Goal: Check status

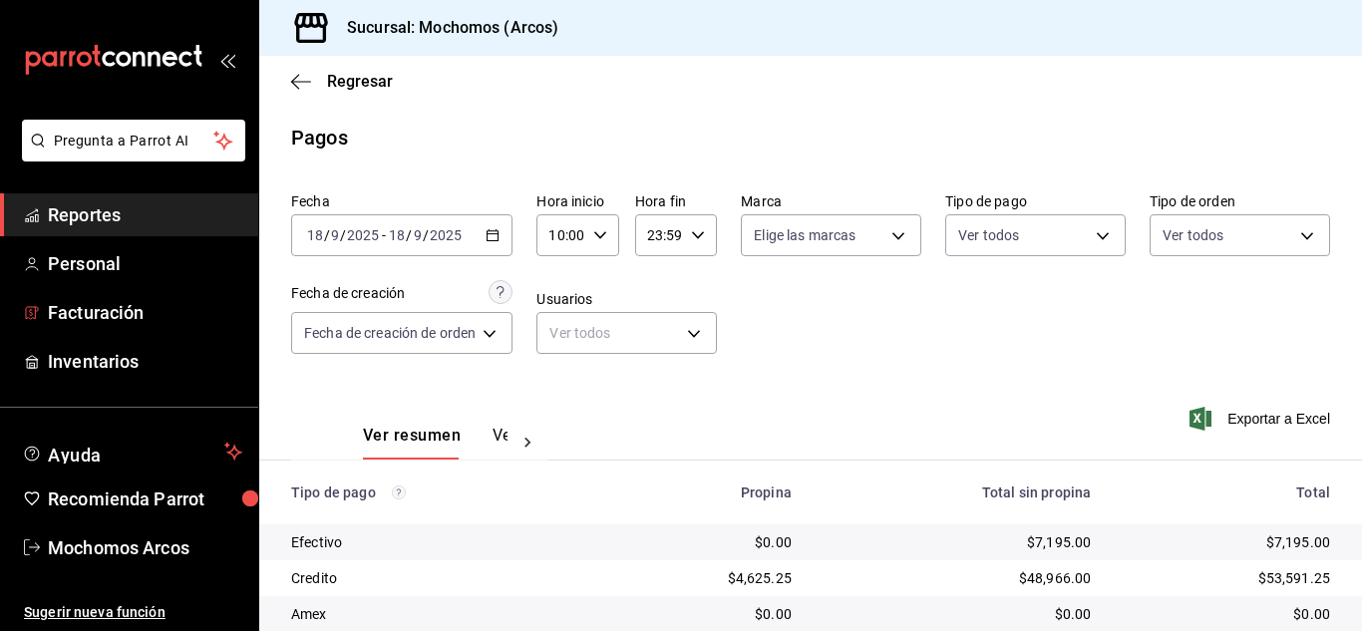
scroll to position [249, 0]
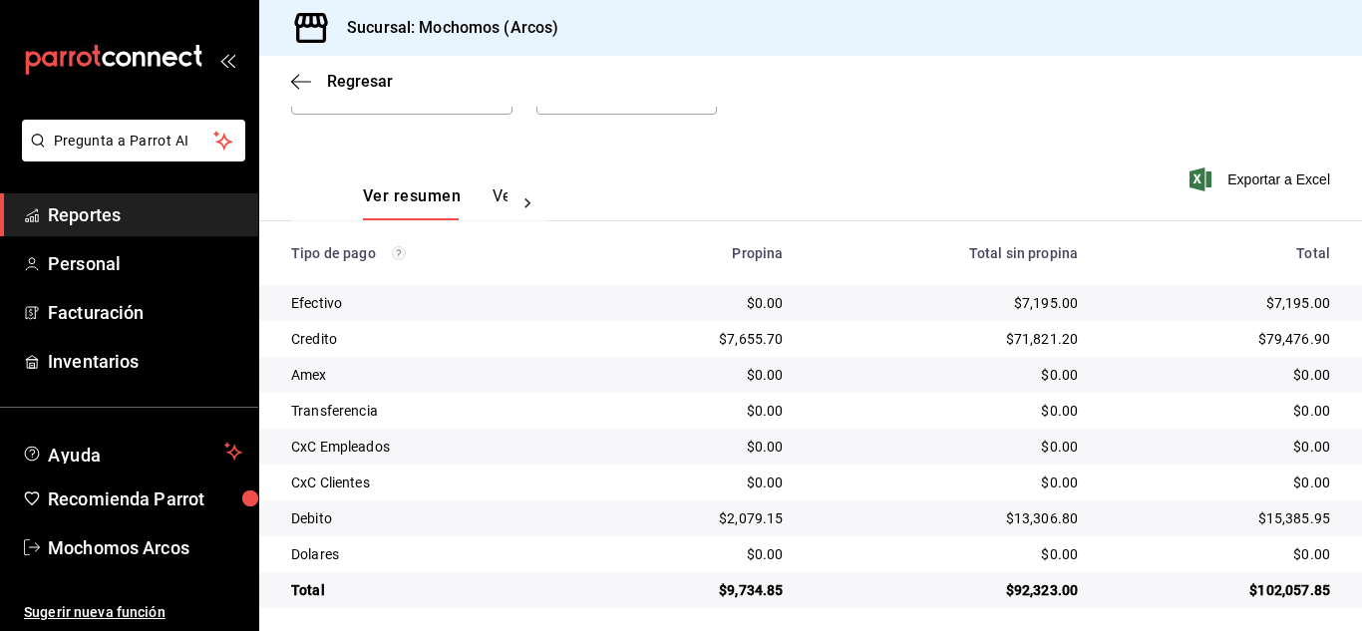
scroll to position [249, 0]
